Goal: Task Accomplishment & Management: Manage account settings

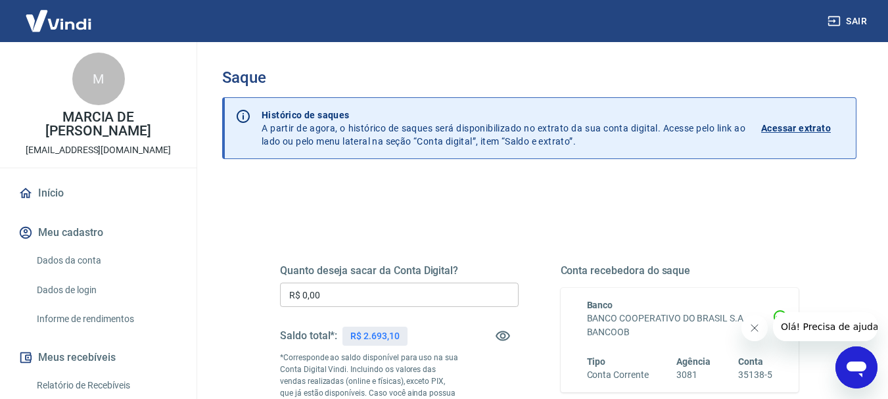
click at [397, 292] on input "R$ 0,00" at bounding box center [399, 295] width 238 height 24
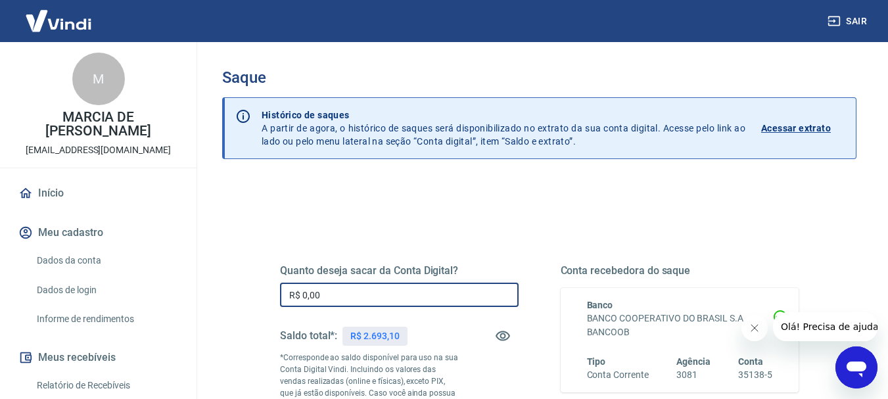
click at [397, 292] on input "R$ 0,00" at bounding box center [399, 295] width 238 height 24
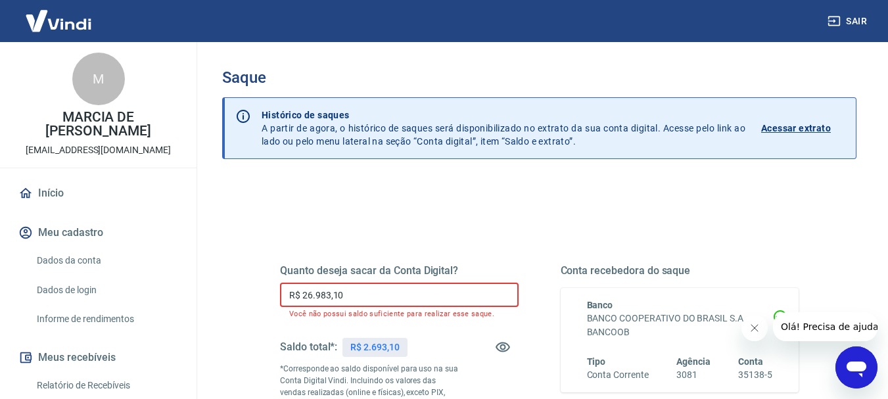
click at [395, 291] on input "R$ 26.983,10" at bounding box center [399, 295] width 238 height 24
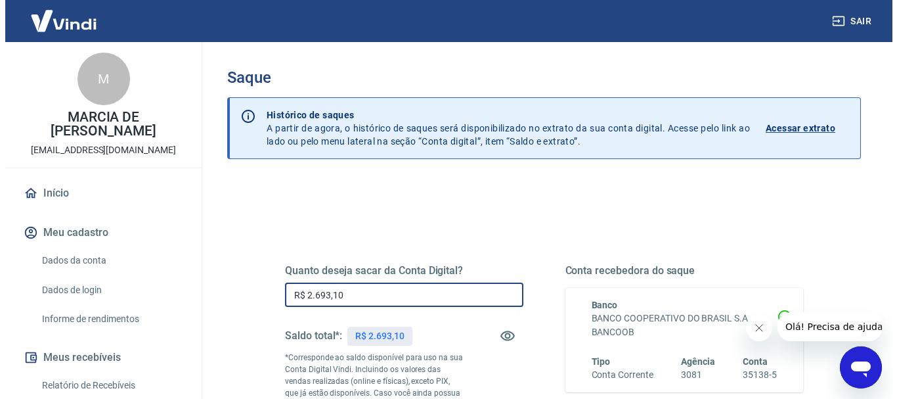
scroll to position [263, 0]
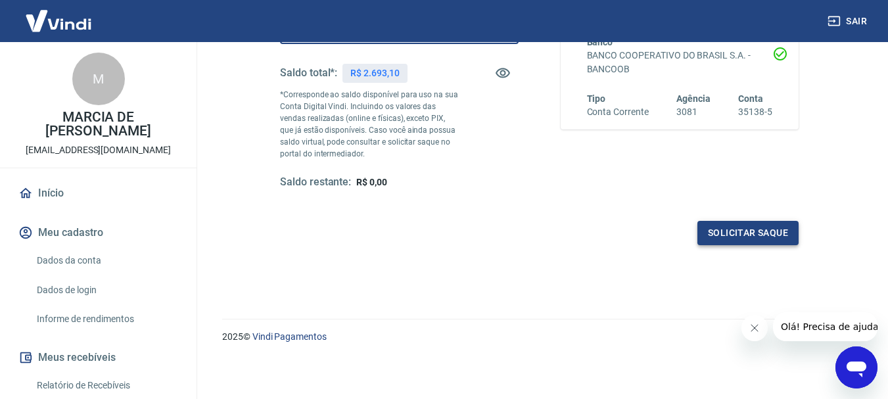
type input "R$ 2.693,10"
click at [750, 232] on button "Solicitar saque" at bounding box center [747, 233] width 101 height 24
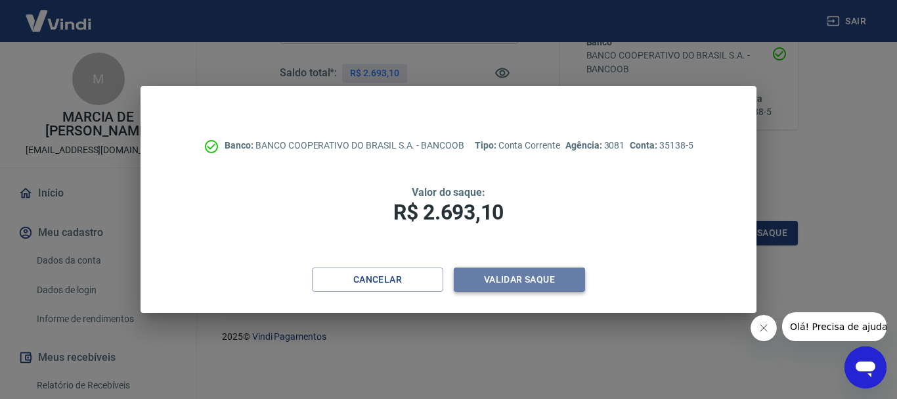
click at [547, 283] on button "Validar saque" at bounding box center [519, 279] width 131 height 24
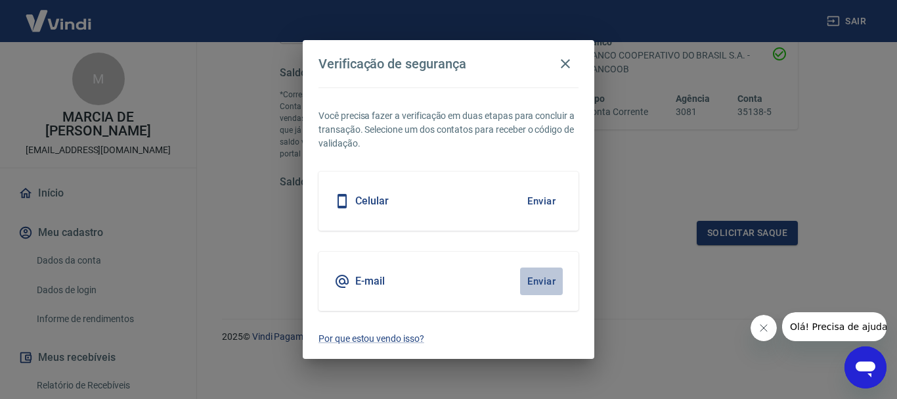
click at [550, 284] on button "Enviar" at bounding box center [541, 281] width 43 height 28
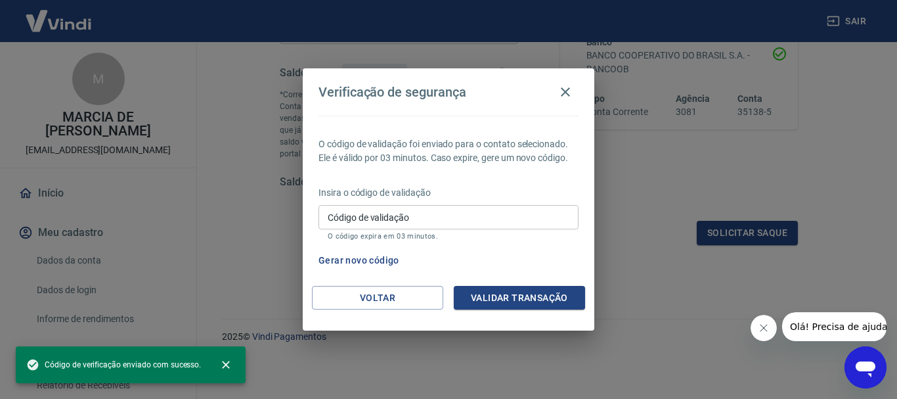
click at [524, 227] on input "Código de validação" at bounding box center [449, 217] width 260 height 24
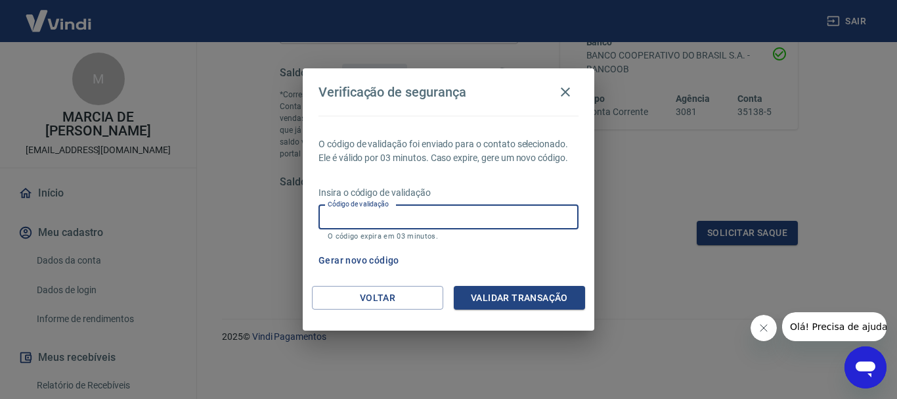
paste input "367901"
type input "367901"
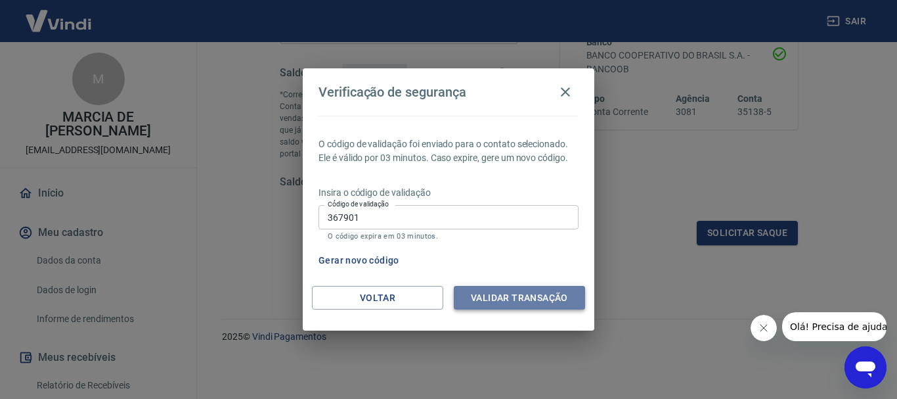
click at [507, 296] on button "Validar transação" at bounding box center [519, 298] width 131 height 24
